Goal: Task Accomplishment & Management: Use online tool/utility

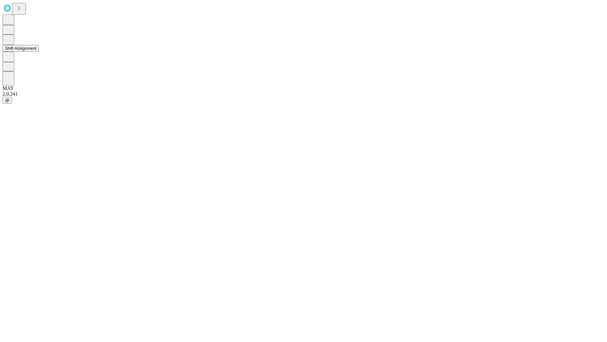
click at [39, 52] on button "Shift Assignment" at bounding box center [21, 48] width 36 height 7
